Goal: Task Accomplishment & Management: Complete application form

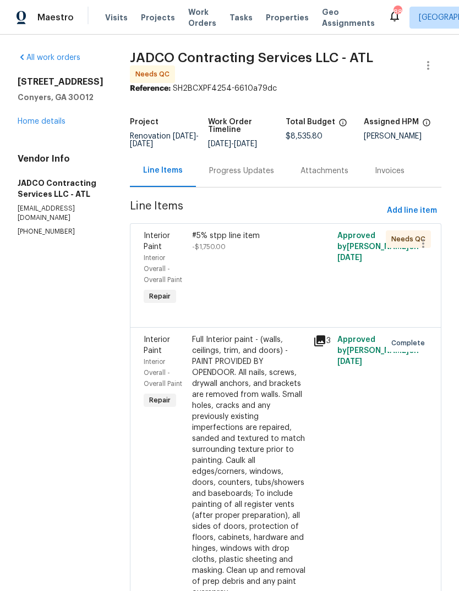
click at [271, 252] on div "#5% stpp line item -$1,750.00" at bounding box center [249, 241] width 114 height 22
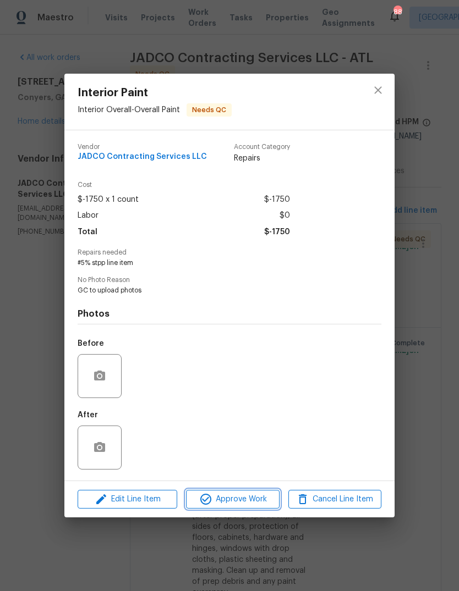
click at [247, 497] on span "Approve Work" at bounding box center [232, 500] width 86 height 14
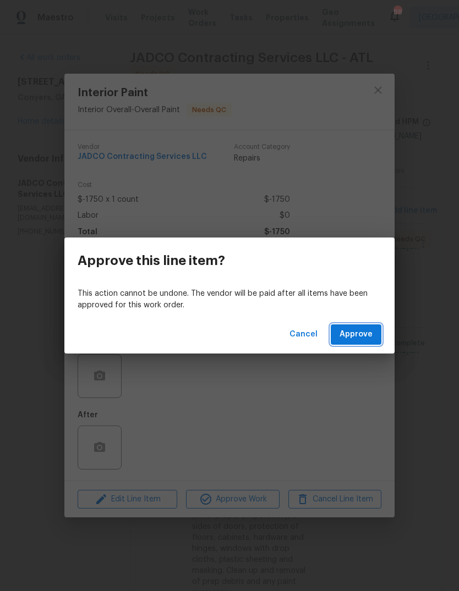
click at [371, 331] on span "Approve" at bounding box center [355, 335] width 33 height 14
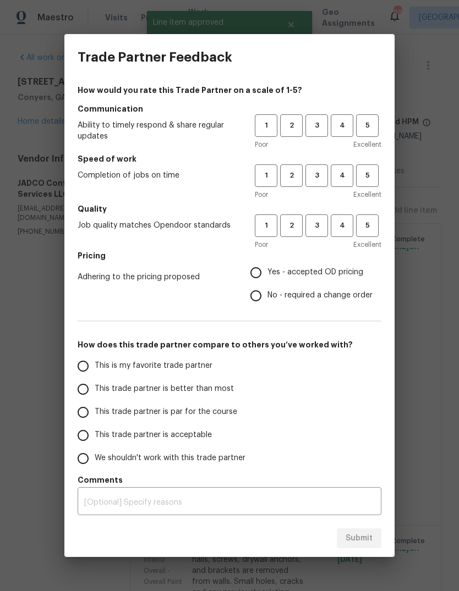
click at [320, 126] on span "3" at bounding box center [316, 125] width 20 height 13
click at [341, 122] on span "4" at bounding box center [342, 125] width 20 height 13
click at [341, 174] on span "4" at bounding box center [342, 175] width 20 height 13
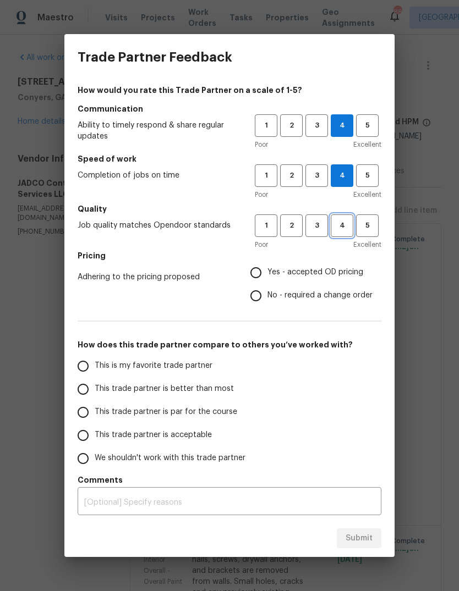
click at [342, 229] on span "4" at bounding box center [342, 225] width 20 height 13
click at [334, 273] on span "Yes - accepted OD pricing" at bounding box center [315, 273] width 96 height 12
click at [267, 273] on input "Yes - accepted OD pricing" at bounding box center [255, 272] width 23 height 23
radio input "true"
click at [191, 367] on span "This is my favorite trade partner" at bounding box center [154, 366] width 118 height 12
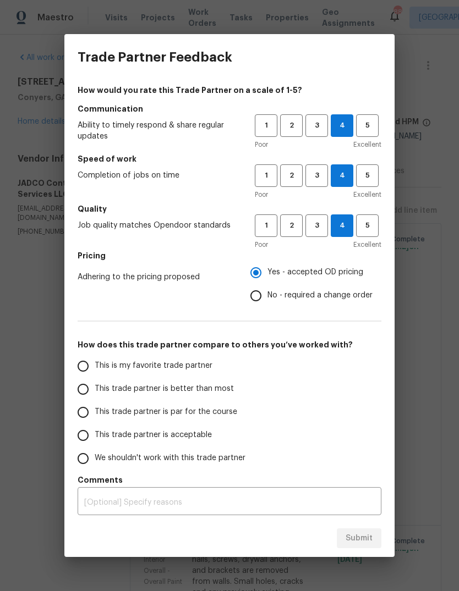
click at [95, 367] on input "This is my favorite trade partner" at bounding box center [82, 366] width 23 height 23
click at [371, 532] on span "Submit" at bounding box center [358, 539] width 27 height 14
radio input "true"
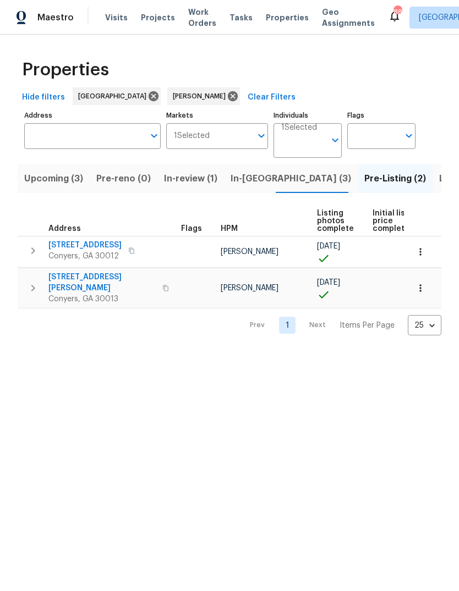
click at [439, 176] on span "Listed (17)" at bounding box center [461, 178] width 45 height 15
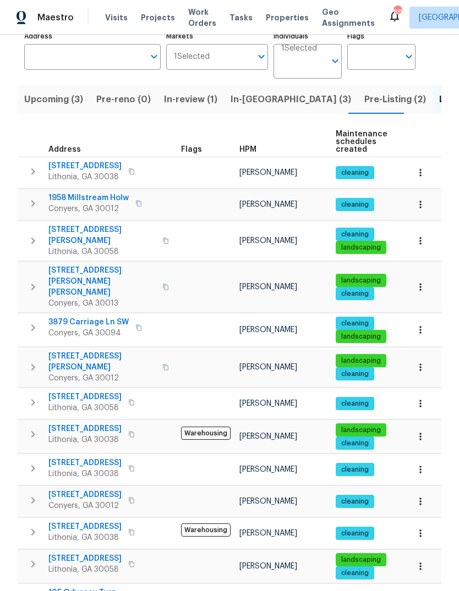
scroll to position [92, 0]
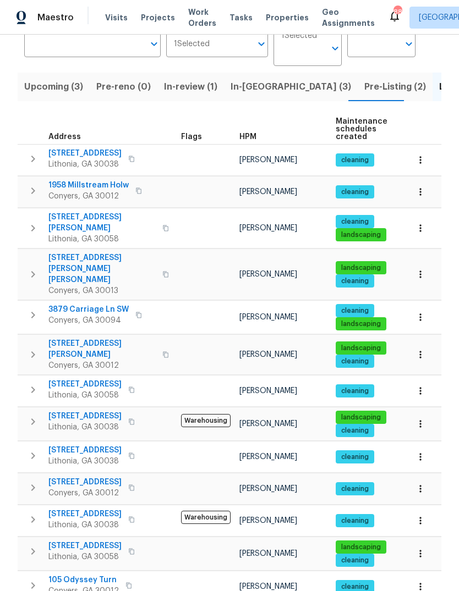
click at [70, 411] on span "5407 Effingham Ct" at bounding box center [84, 416] width 73 height 11
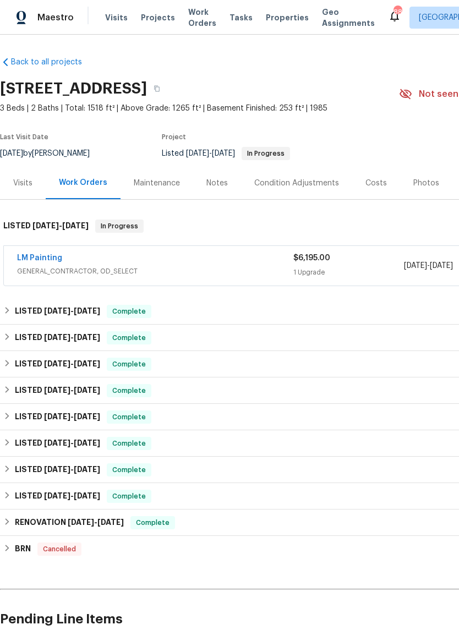
click at [41, 257] on link "LM Painting" at bounding box center [39, 258] width 45 height 8
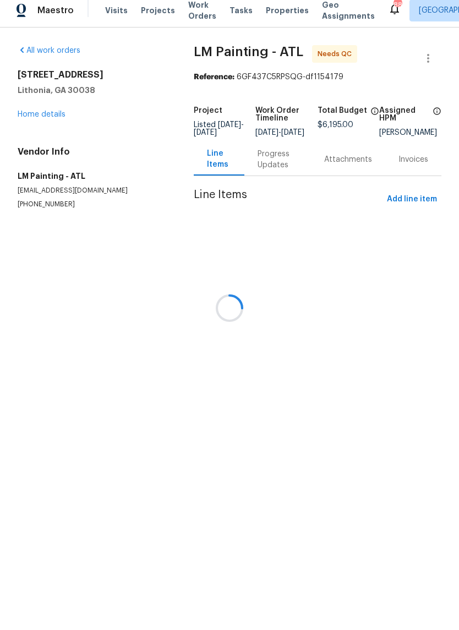
click at [413, 206] on div at bounding box center [229, 315] width 459 height 630
click at [413, 205] on div at bounding box center [229, 315] width 459 height 630
click at [413, 206] on div at bounding box center [229, 315] width 459 height 630
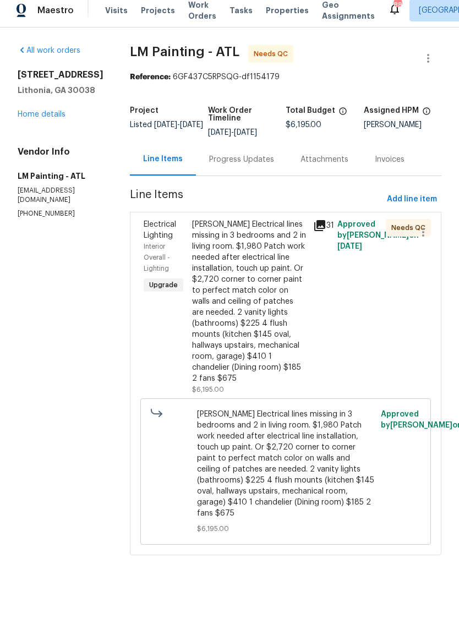
click at [277, 333] on div "Ashley Torres-Bohl Electrical lines missing in 3 bedrooms and 2 in living room.…" at bounding box center [249, 308] width 114 height 165
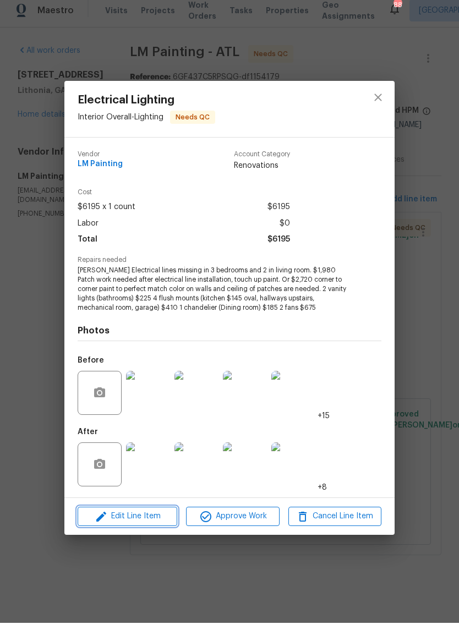
click at [123, 516] on span "Edit Line Item" at bounding box center [127, 523] width 93 height 14
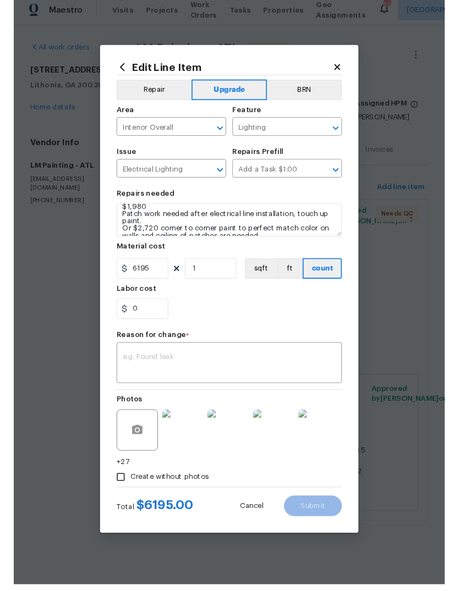
scroll to position [24, 0]
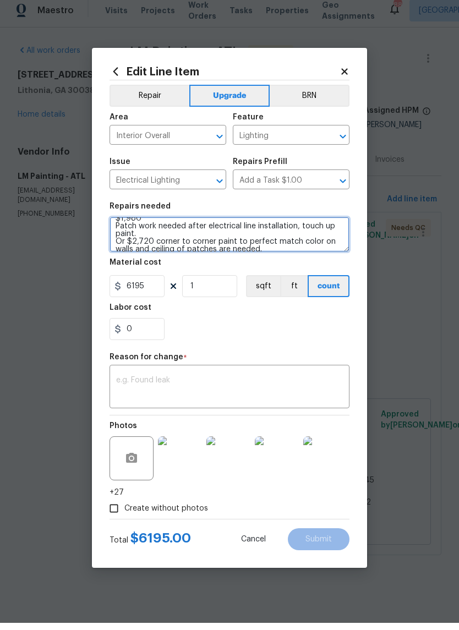
click at [131, 243] on textarea "Ashley Torres-Bohl Electrical lines missing in 3 bedrooms and 2 in living room.…" at bounding box center [229, 241] width 240 height 35
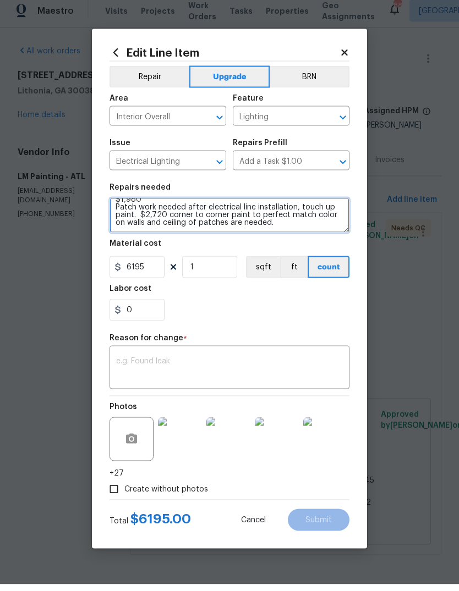
click at [295, 229] on textarea "Ashley Torres-Bohl Electrical lines missing in 3 bedrooms and 2 in living room.…" at bounding box center [229, 222] width 240 height 35
click at [312, 227] on textarea "Ashley Torres-Bohl Electrical lines missing in 3 bedrooms and 2 in living room.…" at bounding box center [229, 222] width 240 height 35
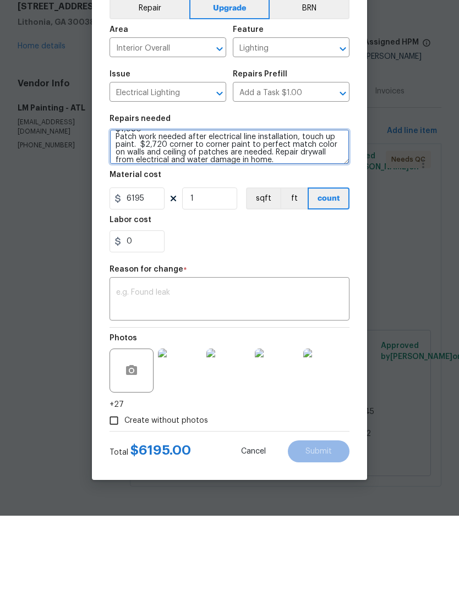
type textarea "Ashley Torres-Bohl Electrical lines missing in 3 bedrooms and 2 in living room.…"
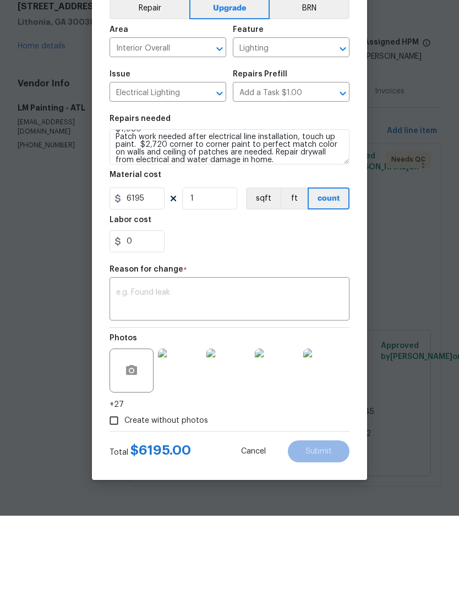
click at [308, 364] on textarea at bounding box center [229, 375] width 227 height 23
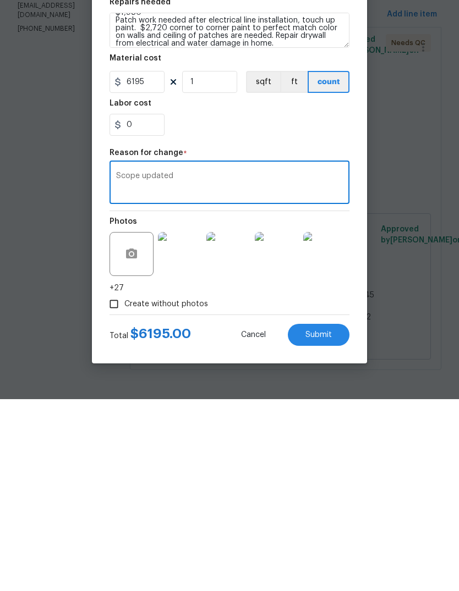
type textarea "Scope updated"
click at [334, 516] on button "Submit" at bounding box center [319, 527] width 62 height 22
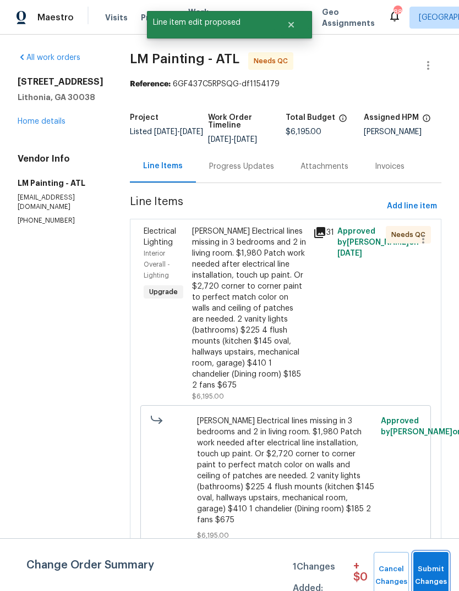
click at [437, 559] on button "Submit Changes" at bounding box center [430, 575] width 35 height 47
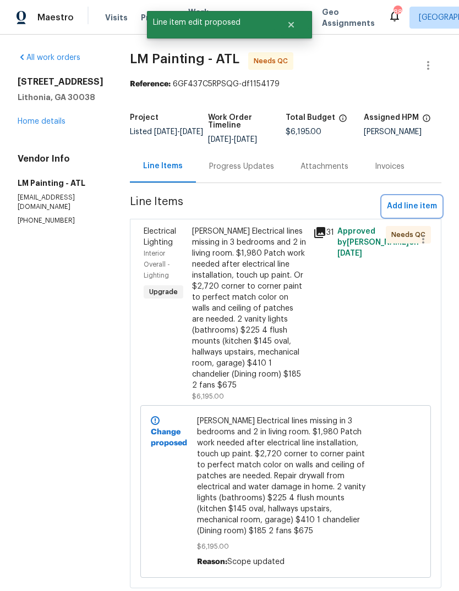
click at [423, 200] on span "Add line item" at bounding box center [412, 207] width 50 height 14
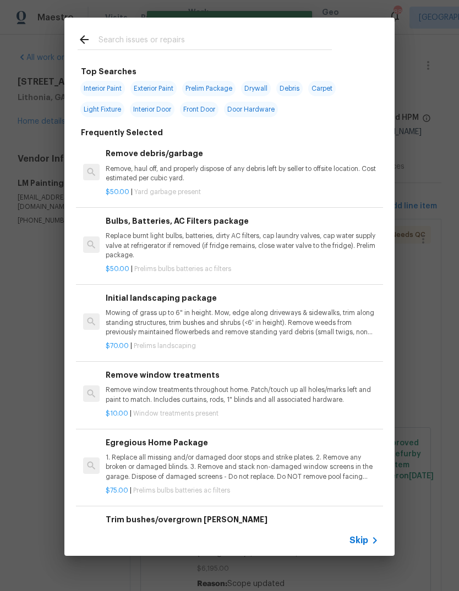
click at [257, 49] on input "text" at bounding box center [214, 41] width 233 height 16
type input "Ini"
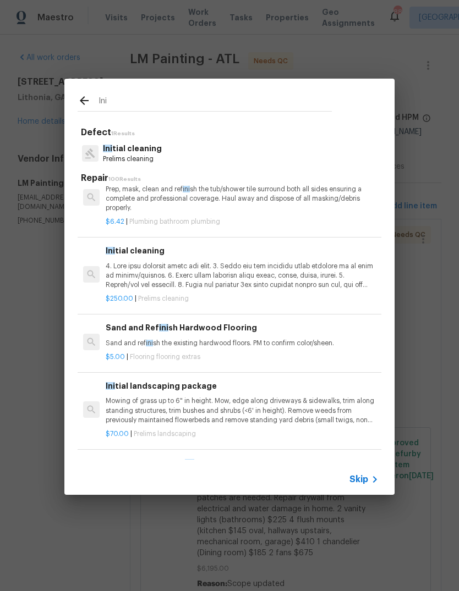
scroll to position [84, 0]
click at [213, 268] on p at bounding box center [242, 275] width 273 height 28
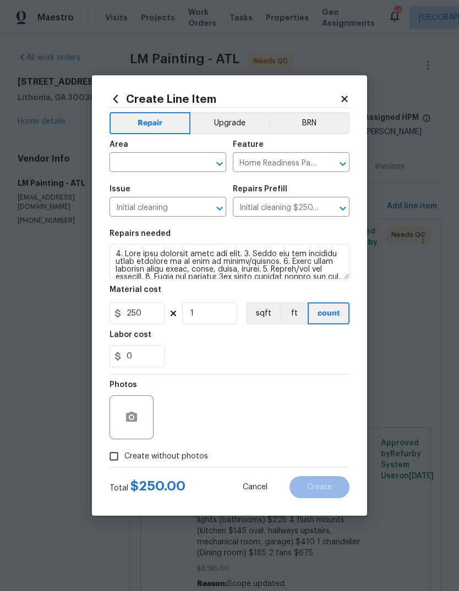
click at [189, 163] on input "text" at bounding box center [152, 163] width 86 height 17
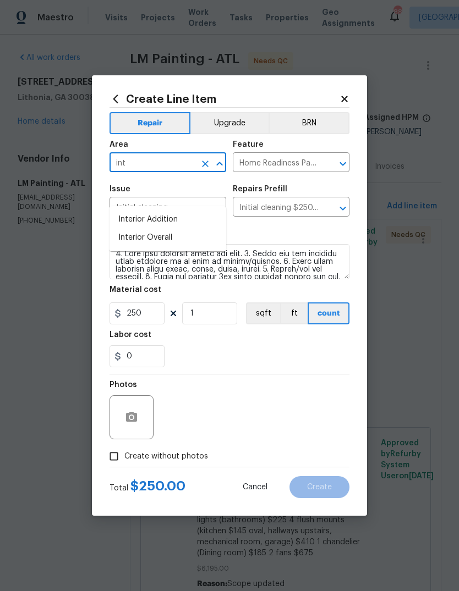
click at [128, 229] on li "Interior Overall" at bounding box center [167, 238] width 117 height 18
type input "Interior Overall"
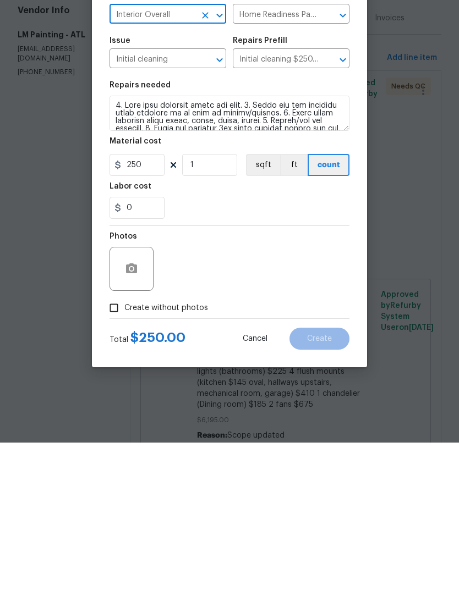
click at [119, 446] on input "Create without photos" at bounding box center [113, 456] width 21 height 21
checkbox input "true"
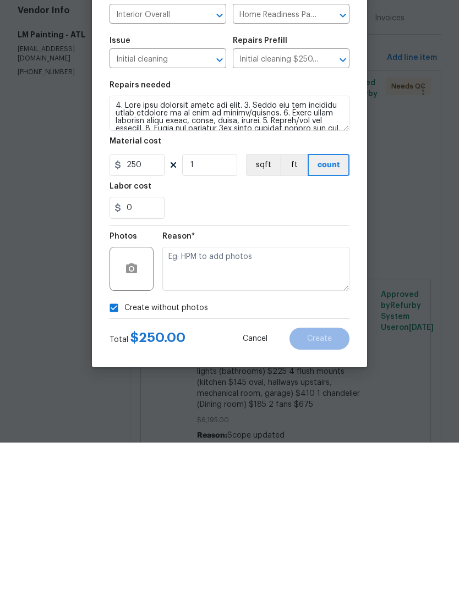
scroll to position [41, 0]
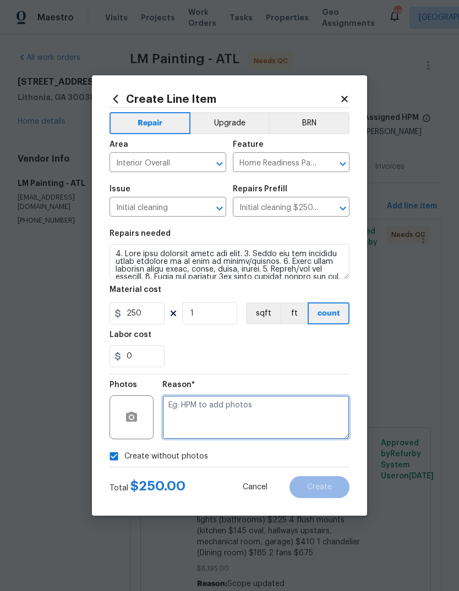
click at [313, 414] on textarea at bounding box center [255, 417] width 187 height 44
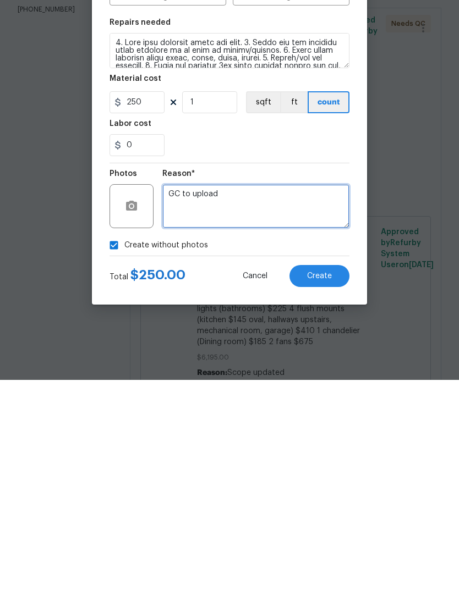
type textarea "GC to upload"
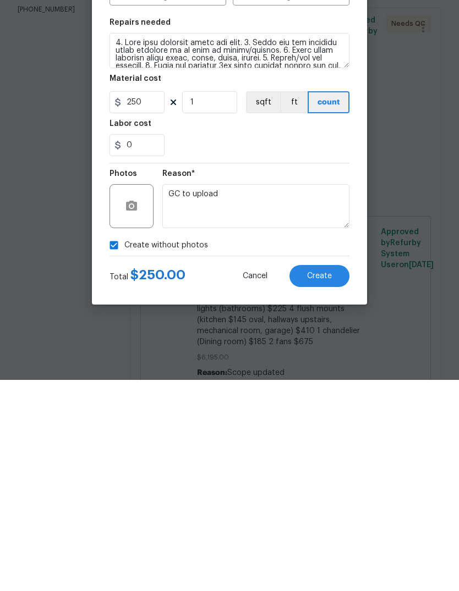
click at [334, 476] on button "Create" at bounding box center [319, 487] width 60 height 22
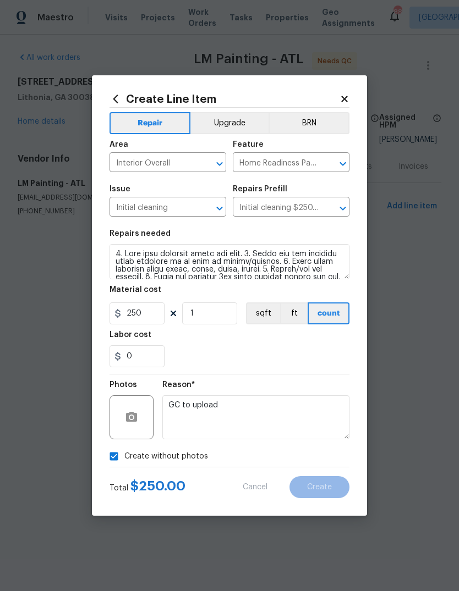
type input "0"
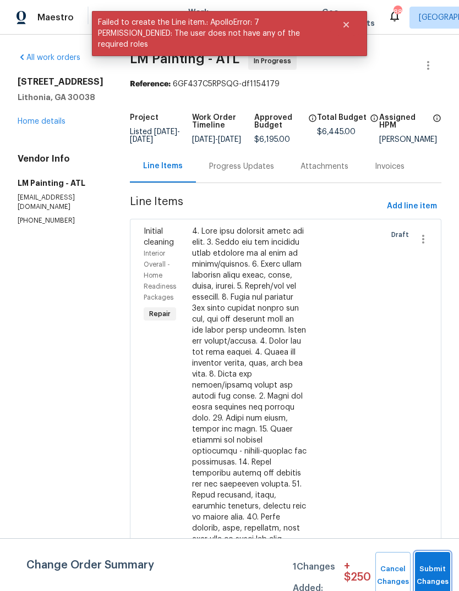
click at [437, 560] on button "Submit Changes" at bounding box center [432, 575] width 35 height 47
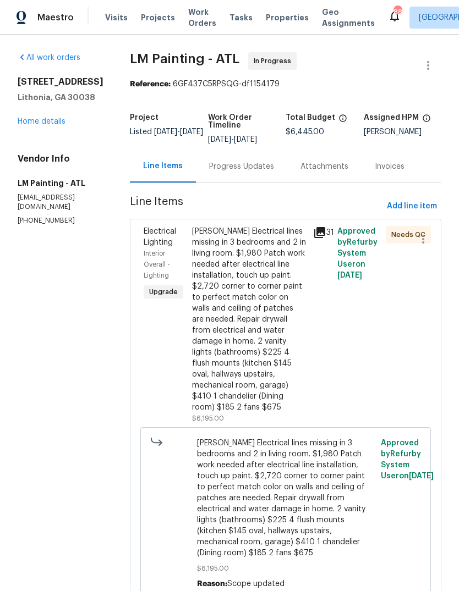
click at [278, 337] on div "Ashley Torres-Bohl Electrical lines missing in 3 bedrooms and 2 in living room.…" at bounding box center [249, 319] width 114 height 187
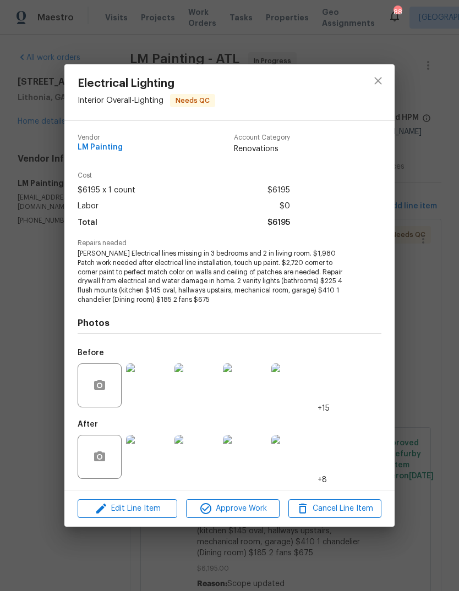
click at [147, 389] on img at bounding box center [148, 385] width 44 height 44
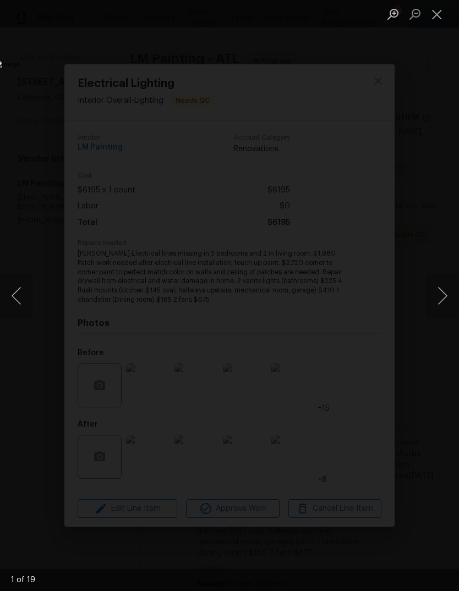
click at [440, 307] on button "Next image" at bounding box center [442, 296] width 33 height 44
click at [443, 308] on button "Next image" at bounding box center [442, 296] width 33 height 44
click at [443, 301] on button "Next image" at bounding box center [442, 296] width 33 height 44
click at [441, 296] on button "Next image" at bounding box center [442, 296] width 33 height 44
click at [439, 292] on button "Next image" at bounding box center [442, 296] width 33 height 44
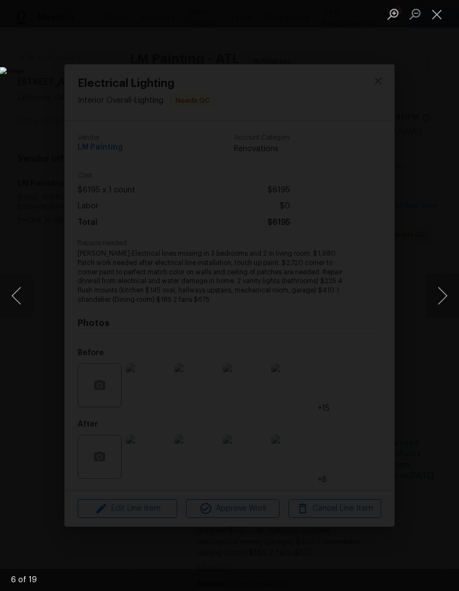
click at [441, 289] on button "Next image" at bounding box center [442, 296] width 33 height 44
click at [442, 285] on button "Next image" at bounding box center [442, 296] width 33 height 44
click at [439, 286] on button "Next image" at bounding box center [442, 296] width 33 height 44
click at [438, 13] on button "Close lightbox" at bounding box center [437, 13] width 22 height 19
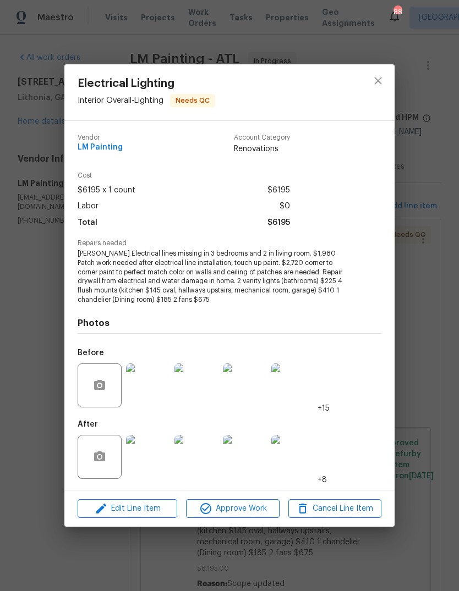
click at [154, 455] on img at bounding box center [148, 457] width 44 height 44
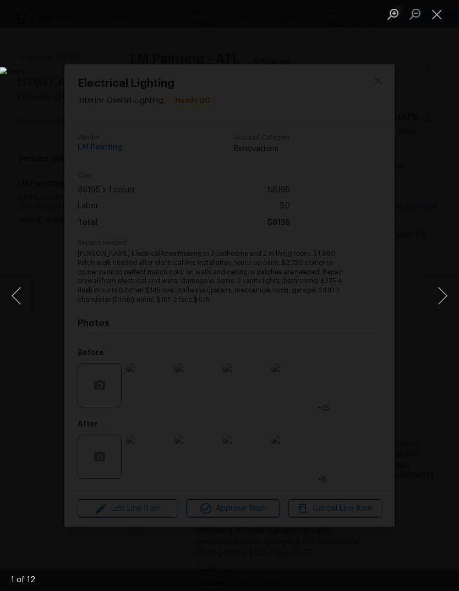
click at [445, 293] on button "Next image" at bounding box center [442, 296] width 33 height 44
click at [439, 296] on button "Next image" at bounding box center [442, 296] width 33 height 44
click at [443, 290] on button "Next image" at bounding box center [442, 296] width 33 height 44
click at [441, 300] on button "Next image" at bounding box center [442, 296] width 33 height 44
click at [444, 300] on button "Next image" at bounding box center [442, 296] width 33 height 44
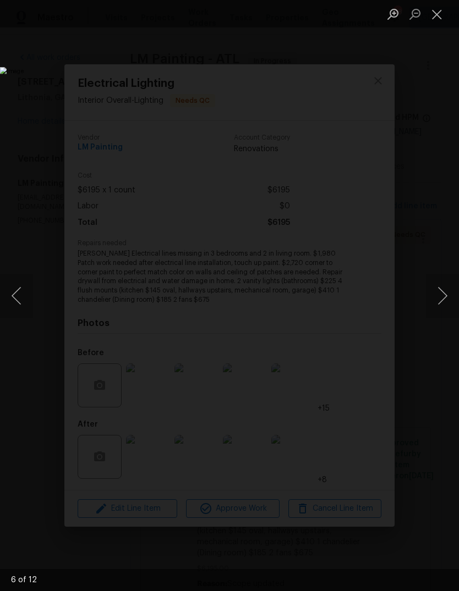
click at [441, 295] on button "Next image" at bounding box center [442, 296] width 33 height 44
click at [440, 7] on button "Close lightbox" at bounding box center [437, 13] width 22 height 19
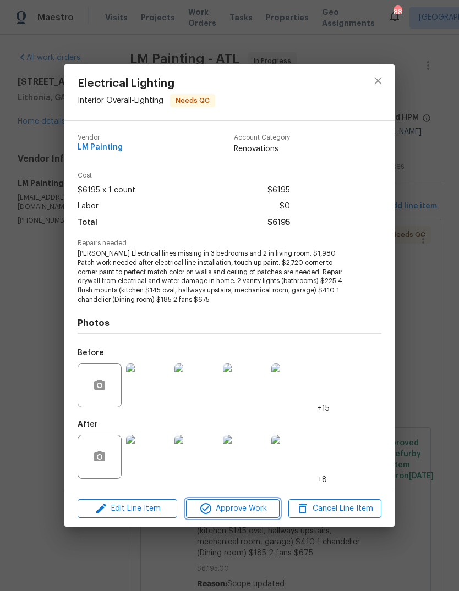
click at [250, 503] on span "Approve Work" at bounding box center [232, 509] width 86 height 14
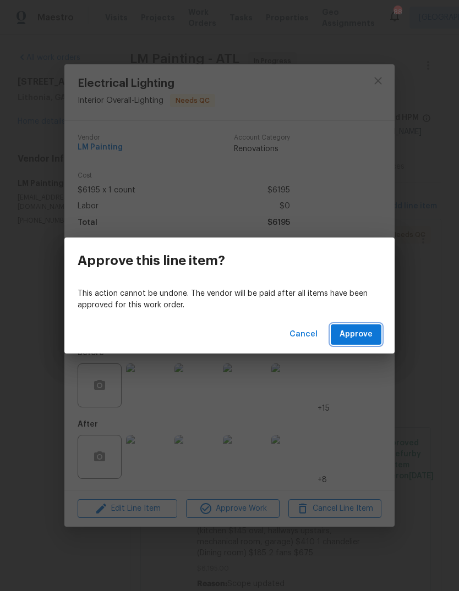
click at [372, 337] on span "Approve" at bounding box center [355, 335] width 33 height 14
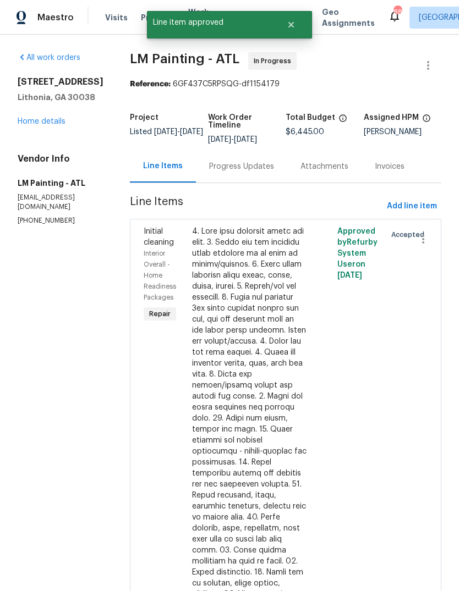
click at [39, 119] on link "Home details" at bounding box center [42, 122] width 48 height 8
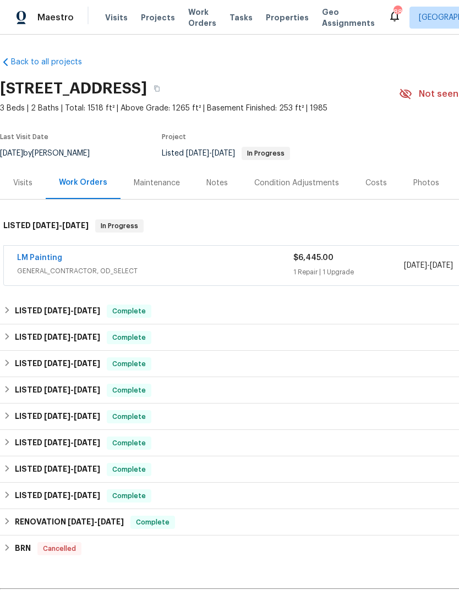
click at [378, 184] on div "Costs" at bounding box center [375, 183] width 21 height 11
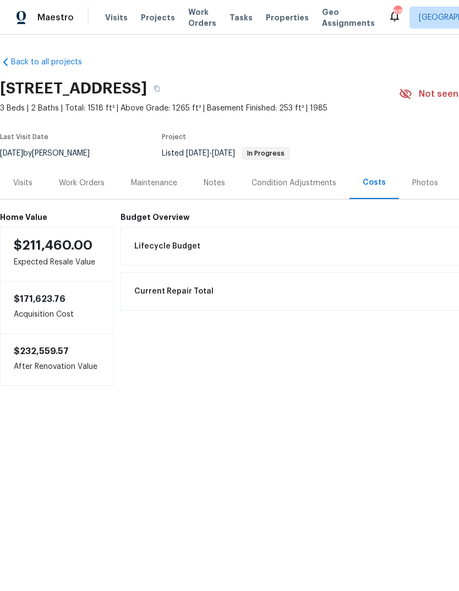
click at [96, 179] on div "Work Orders" at bounding box center [82, 183] width 46 height 11
